Goal: Task Accomplishment & Management: Complete application form

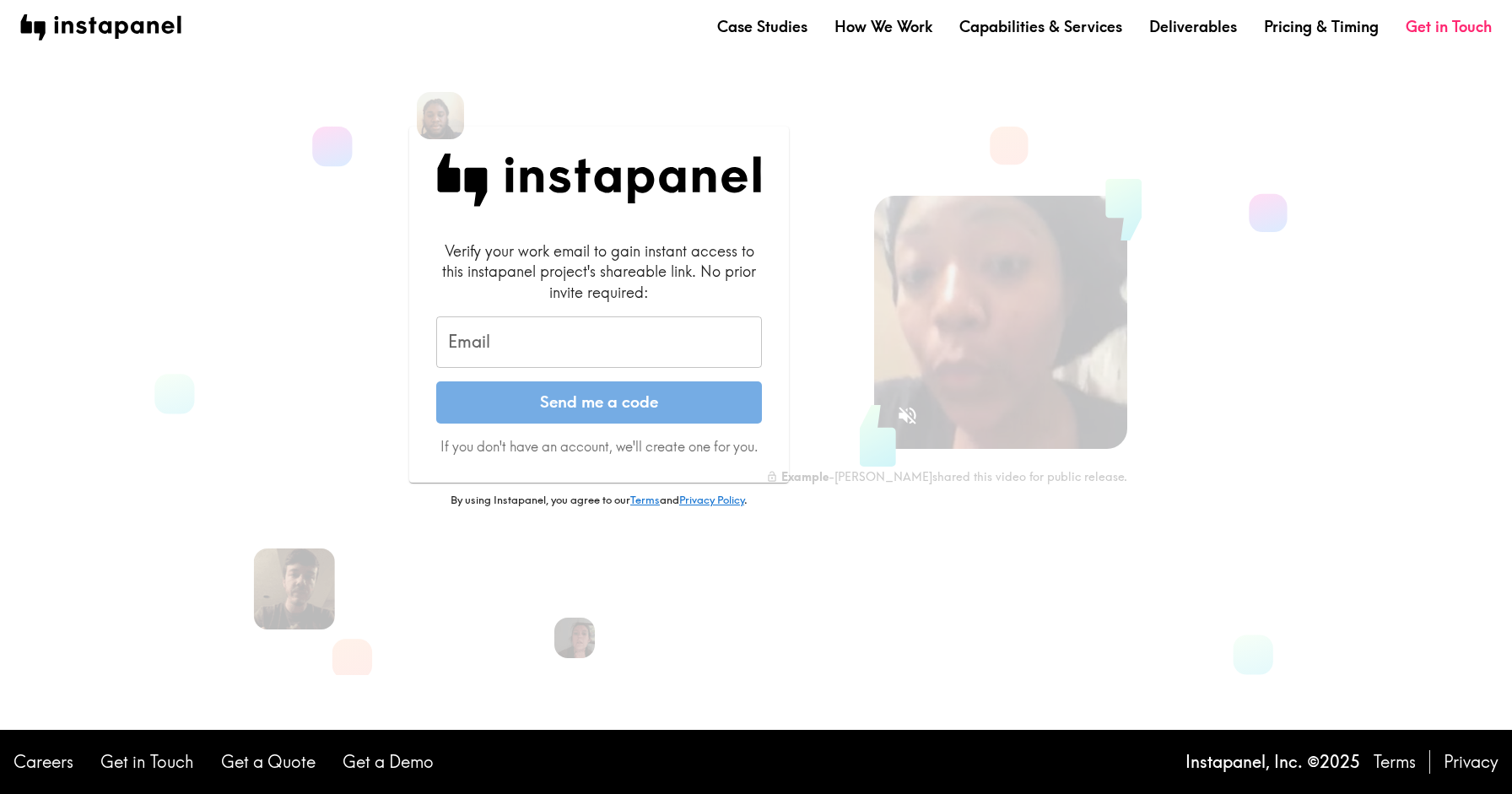
click at [514, 345] on input "Email" at bounding box center [598, 342] width 326 height 52
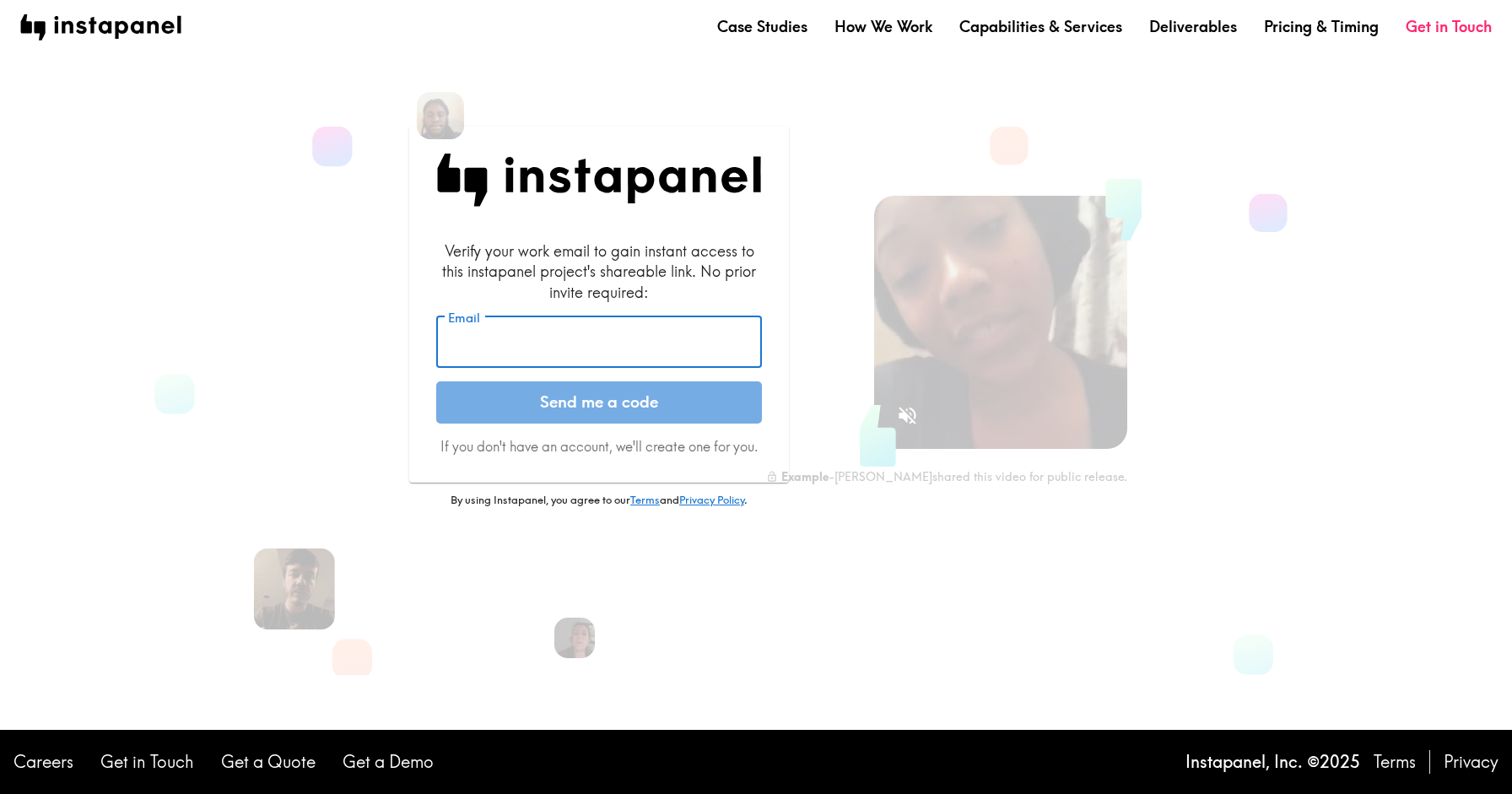
type input "[PERSON_NAME][EMAIL_ADDRESS][DOMAIN_NAME]"
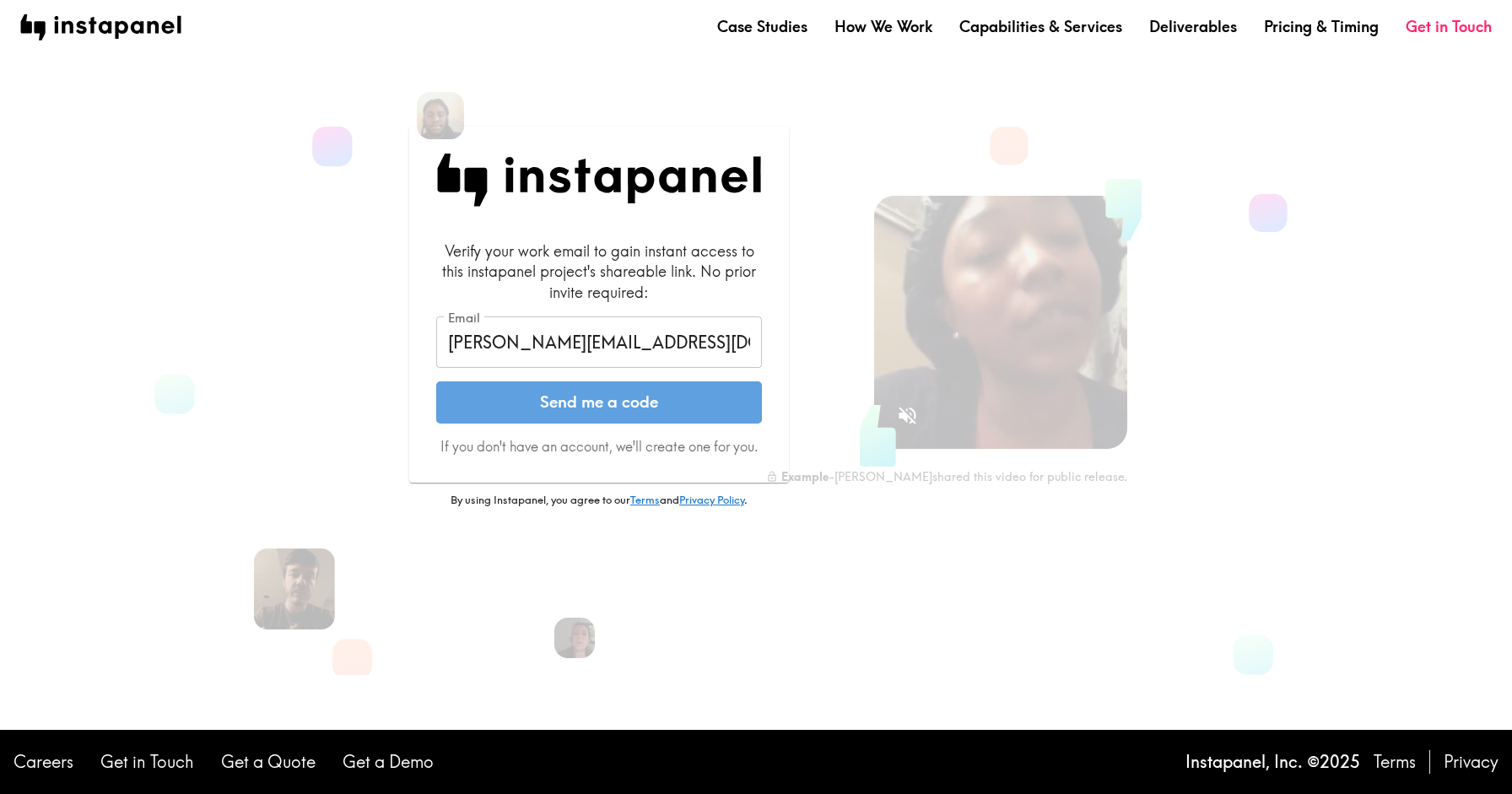
click at [554, 399] on button "Send me a code" at bounding box center [598, 401] width 326 height 42
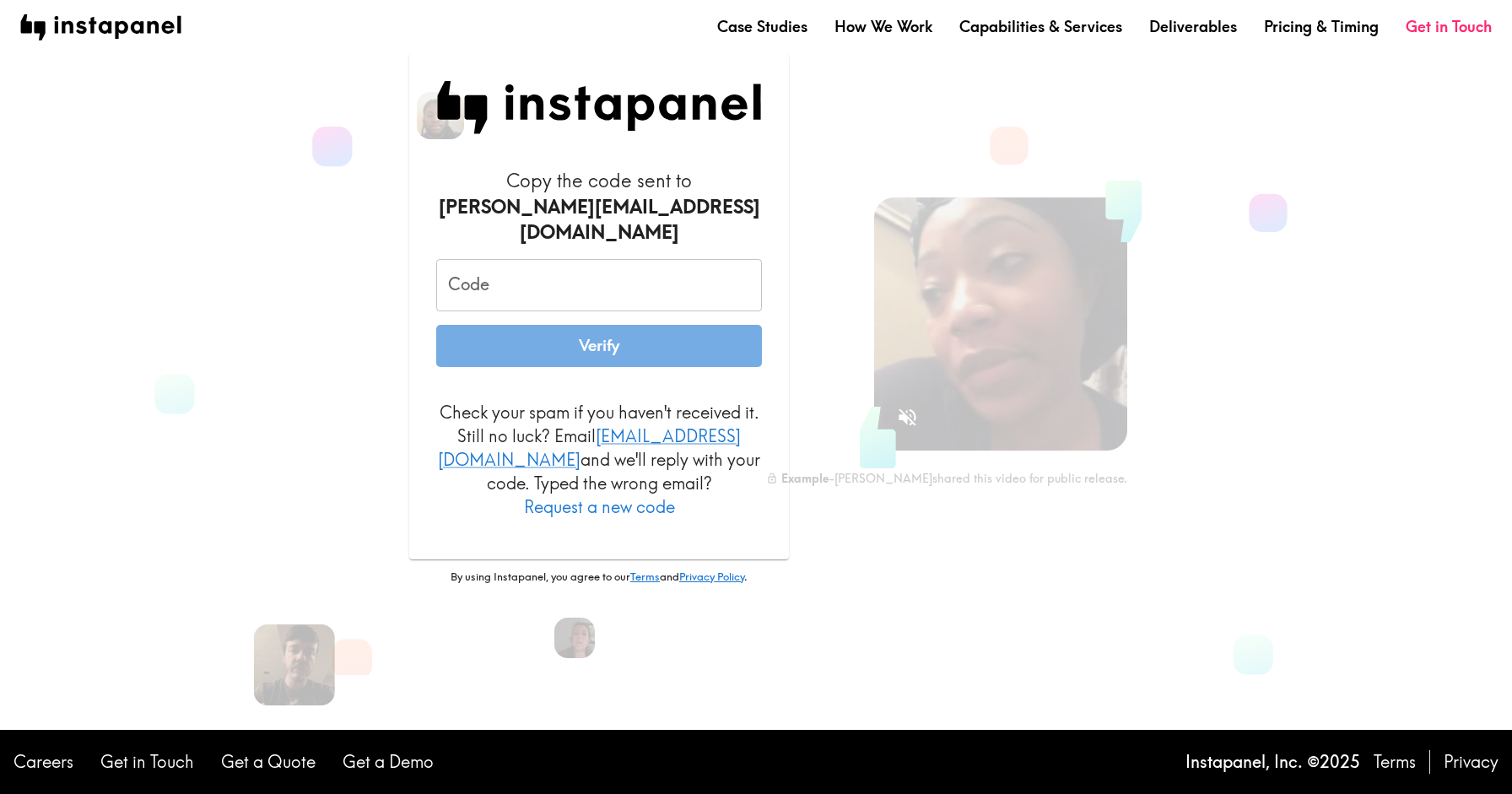
click at [552, 313] on div "Code Code Verify" at bounding box center [598, 312] width 326 height 107
click at [528, 290] on input "Code" at bounding box center [598, 285] width 326 height 52
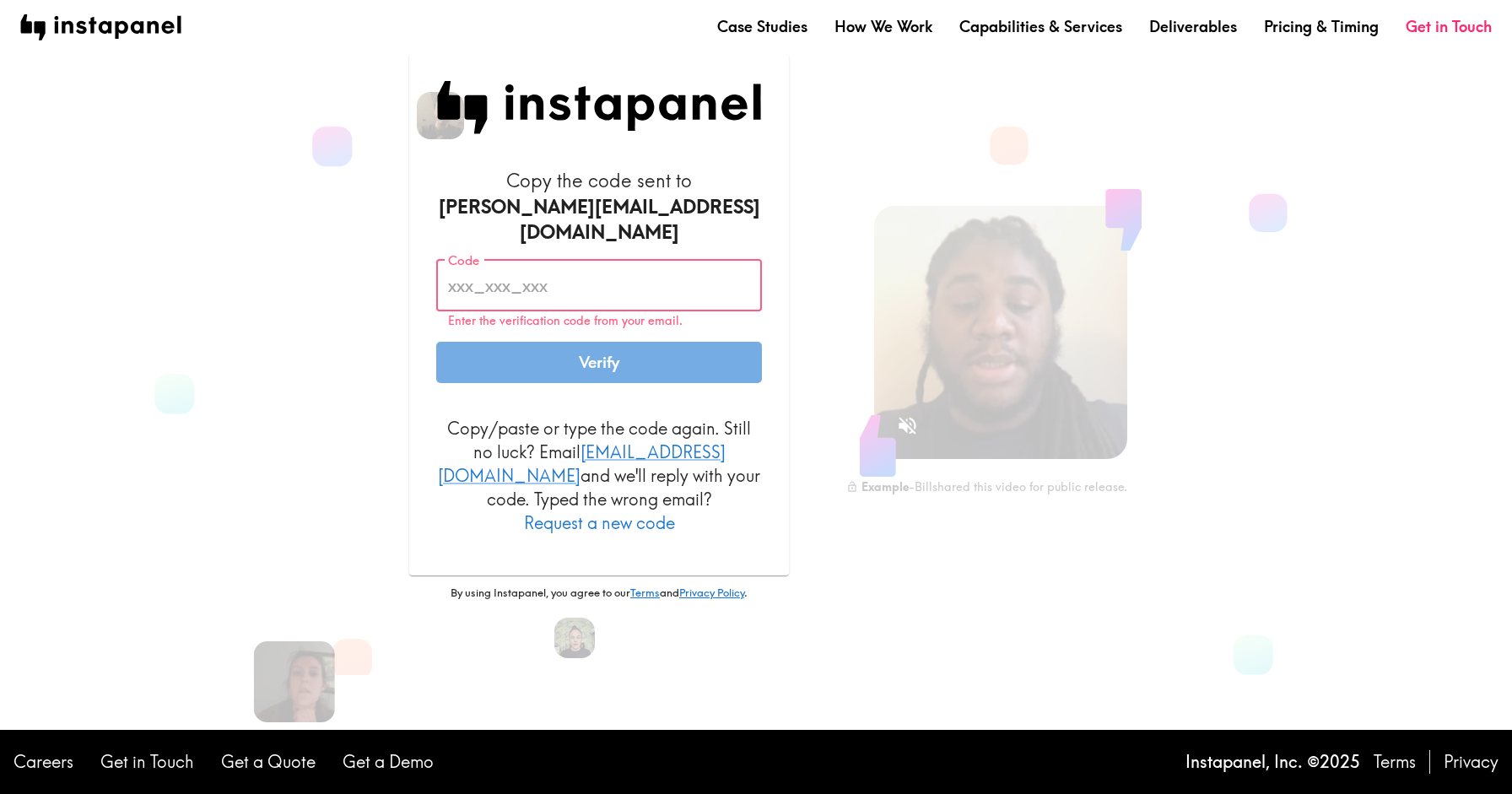
click at [501, 271] on input "Code" at bounding box center [598, 285] width 326 height 52
paste input "eRt_yQy_LhK"
type input "eRt_yQy_LhK"
click at [545, 344] on button "Verify" at bounding box center [598, 362] width 326 height 42
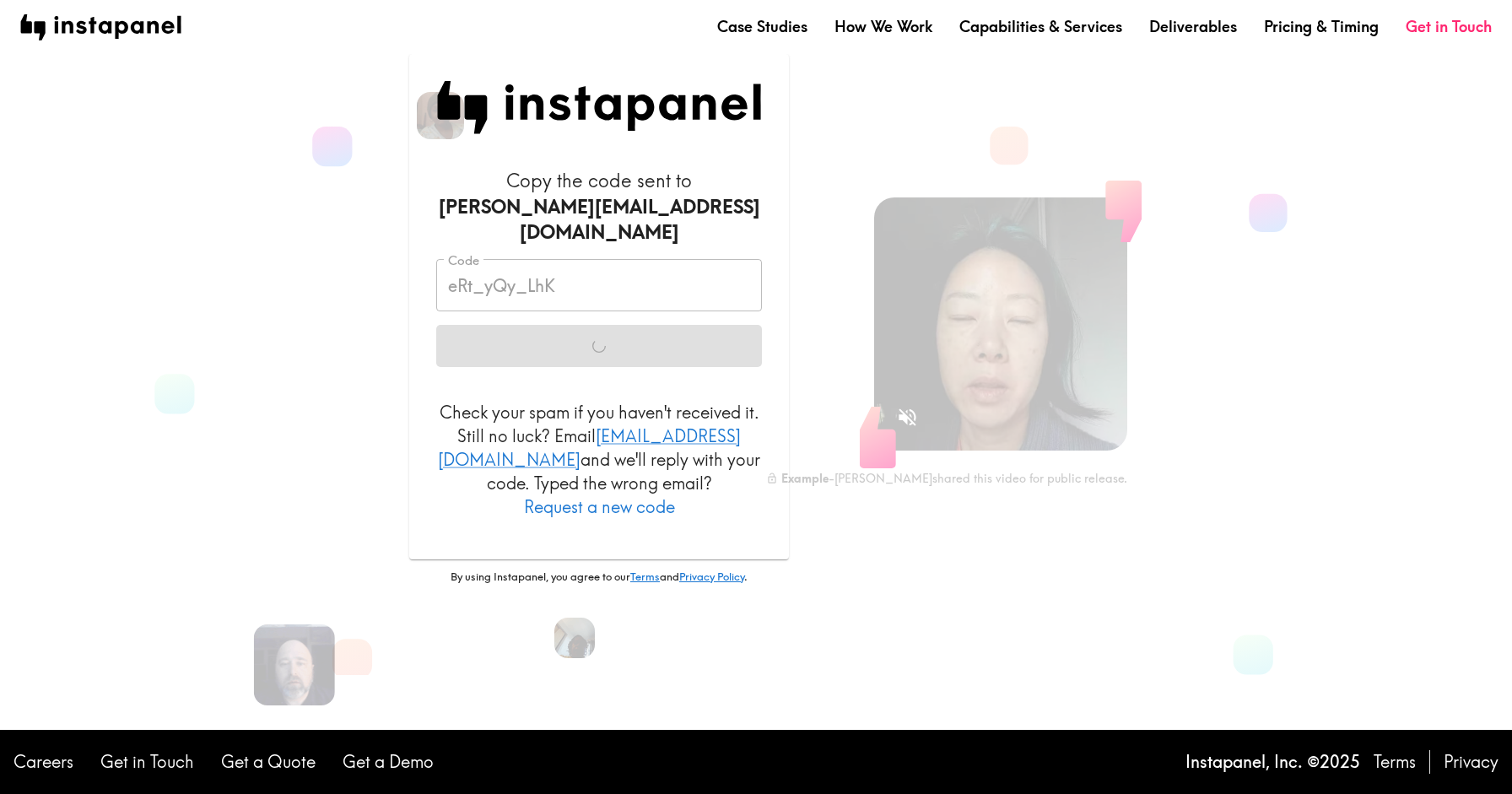
click at [491, 348] on div "Code eRt_yQy_LhK Code Verify" at bounding box center [598, 312] width 326 height 107
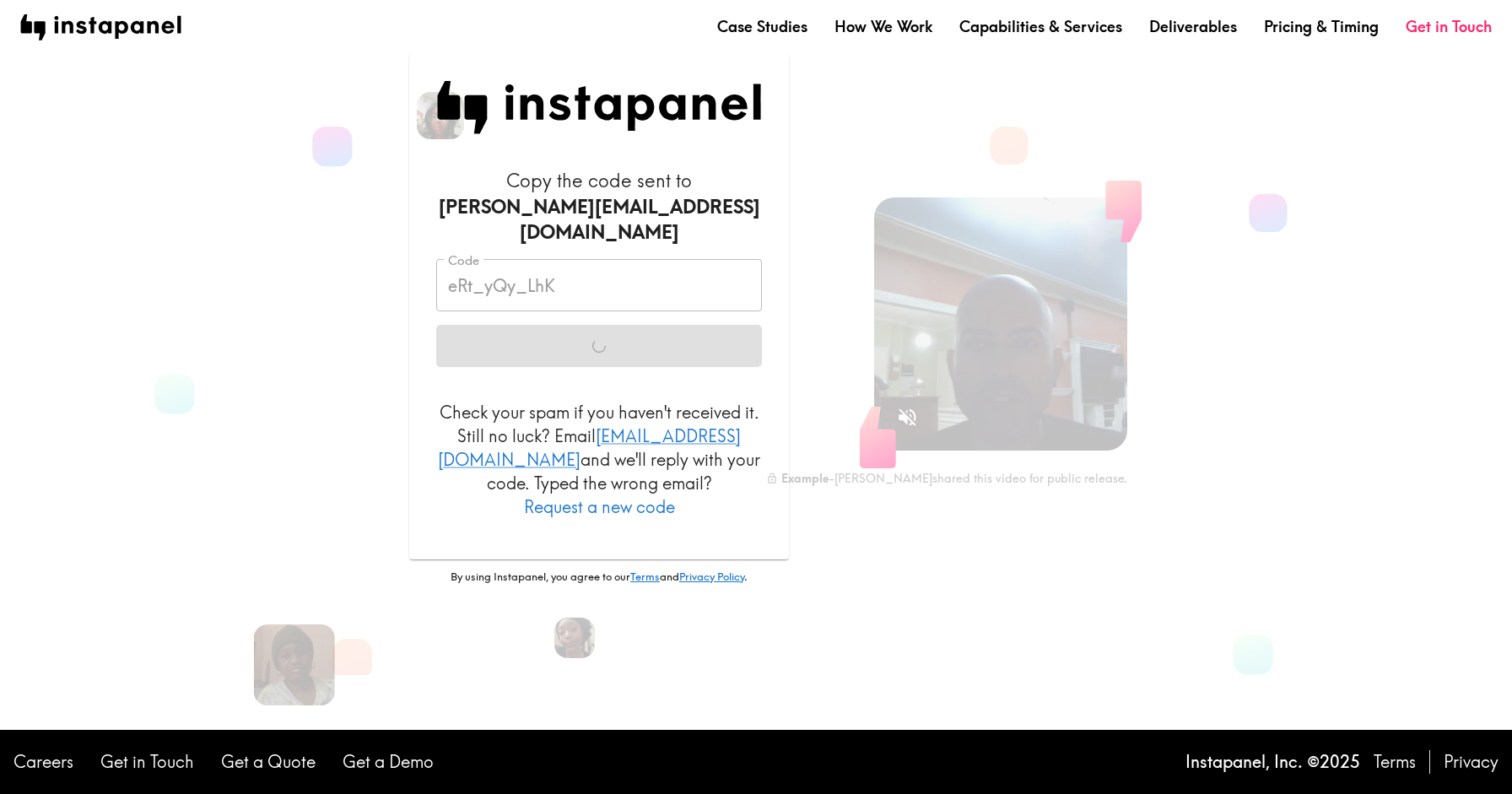
drag, startPoint x: 1511, startPoint y: 190, endPoint x: 1010, endPoint y: 842, distance: 822.3
click at [1010, 793] on html "Case Studies How We Work Capabilities & Services Deliverables Pricing & Timing …" at bounding box center [756, 397] width 1512 height 794
